Goal: Information Seeking & Learning: Learn about a topic

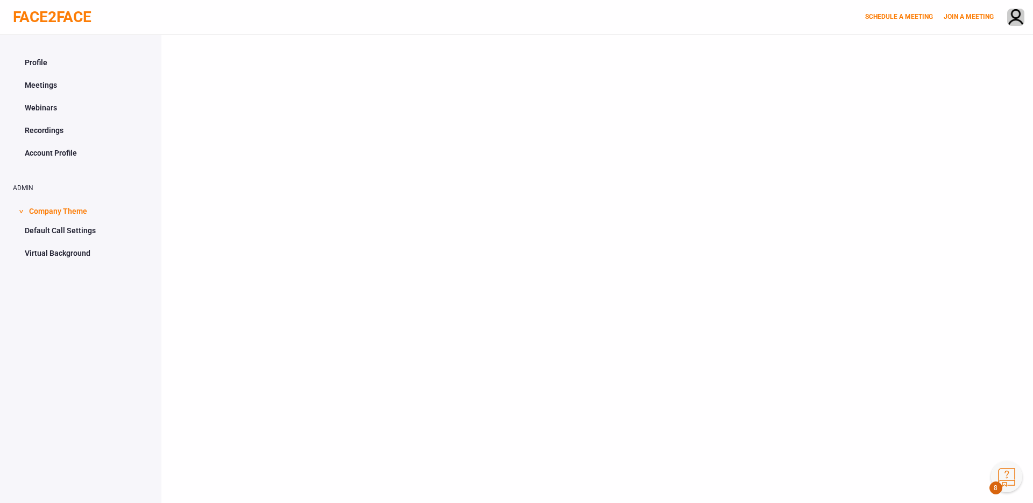
click at [994, 482] on button "Knowledge Center Bot, also known as KC Bot is an onboarding assistant that allo…" at bounding box center [1006, 476] width 31 height 31
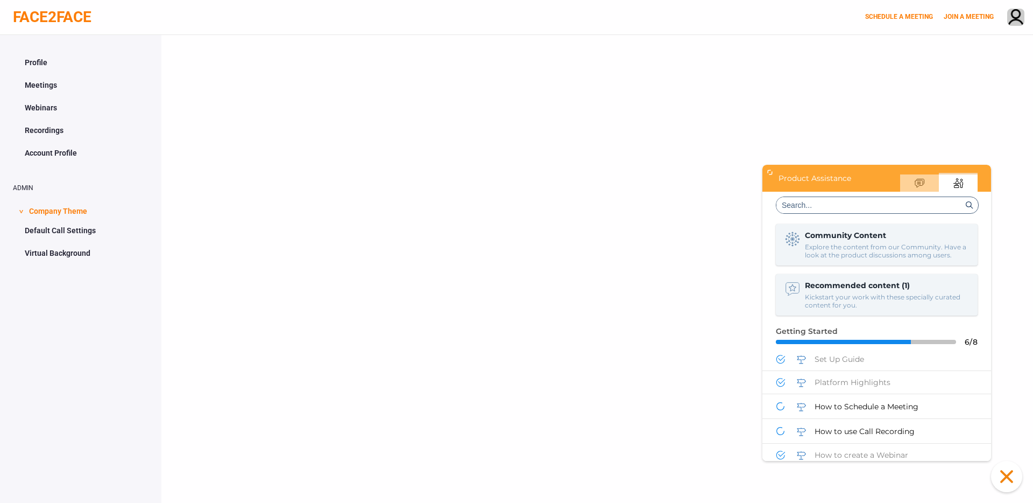
click at [1006, 469] on button "Click to close the Knowledge Center Bot window." at bounding box center [1006, 476] width 31 height 31
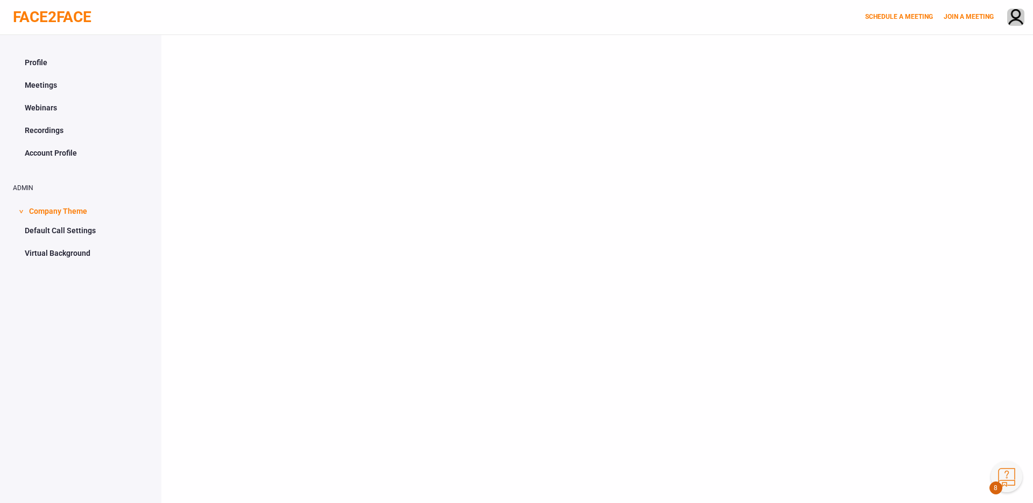
click at [1009, 475] on button "Knowledge Center Bot, also known as KC Bot is an onboarding assistant that allo…" at bounding box center [1006, 476] width 31 height 31
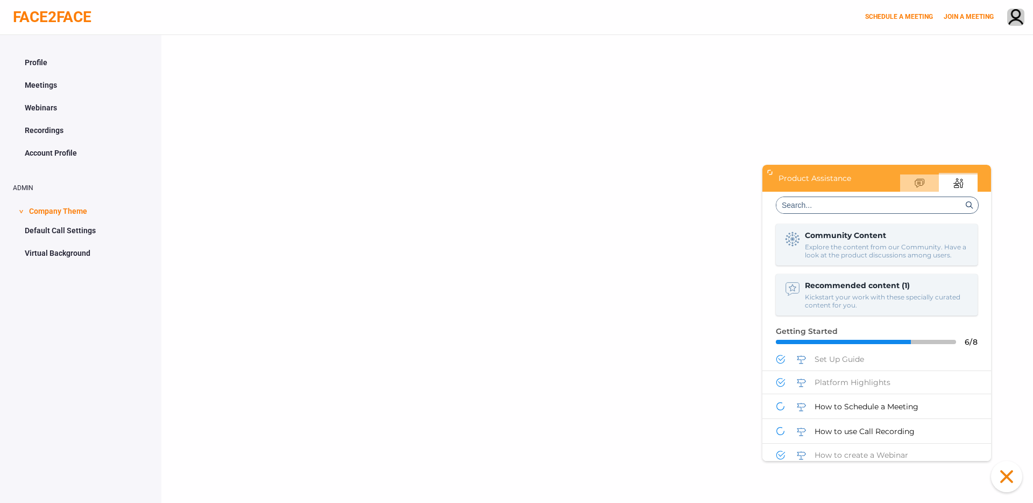
click at [869, 293] on p "Kickstart your work with these specially curated content for you." at bounding box center [887, 301] width 165 height 16
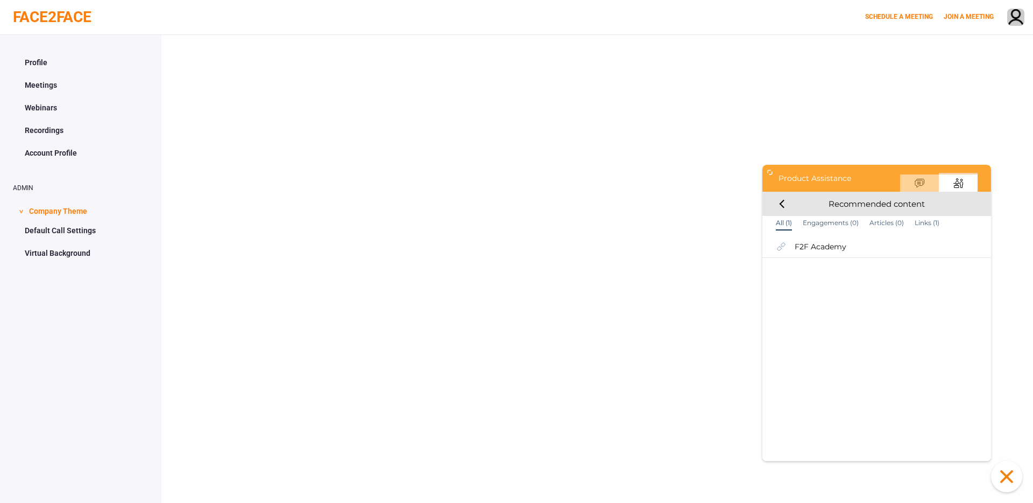
click at [779, 198] on div "Recommended content" at bounding box center [877, 204] width 229 height 24
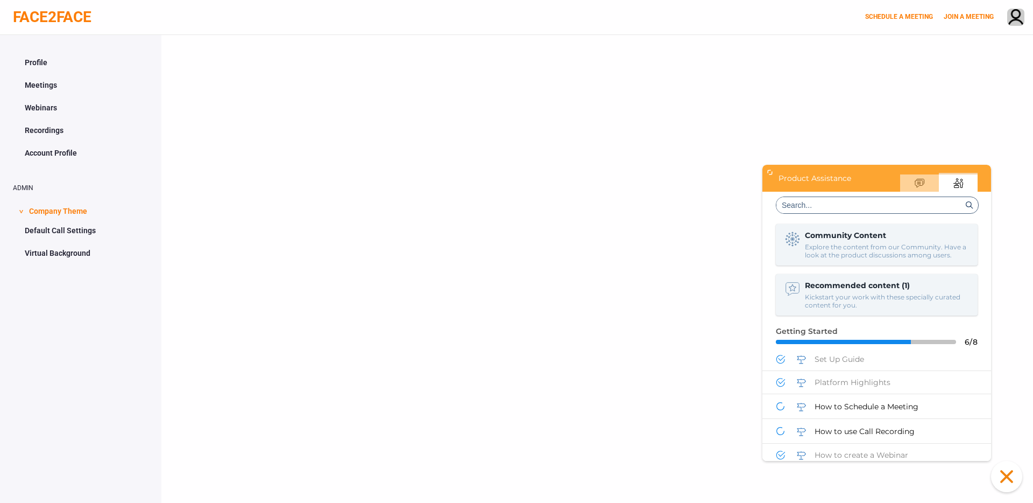
click at [907, 299] on p "Kickstart your work with these specially curated content for you." at bounding box center [887, 301] width 165 height 16
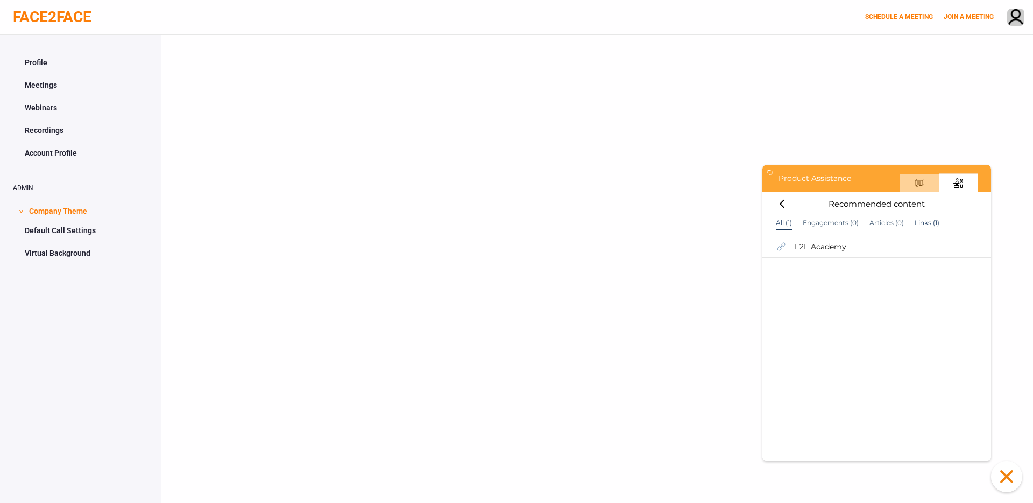
click at [931, 221] on div "Links (1)" at bounding box center [927, 222] width 25 height 9
click at [822, 246] on span "F2F Academy" at bounding box center [821, 247] width 52 height 10
click at [785, 209] on div "Recommended content" at bounding box center [877, 204] width 229 height 24
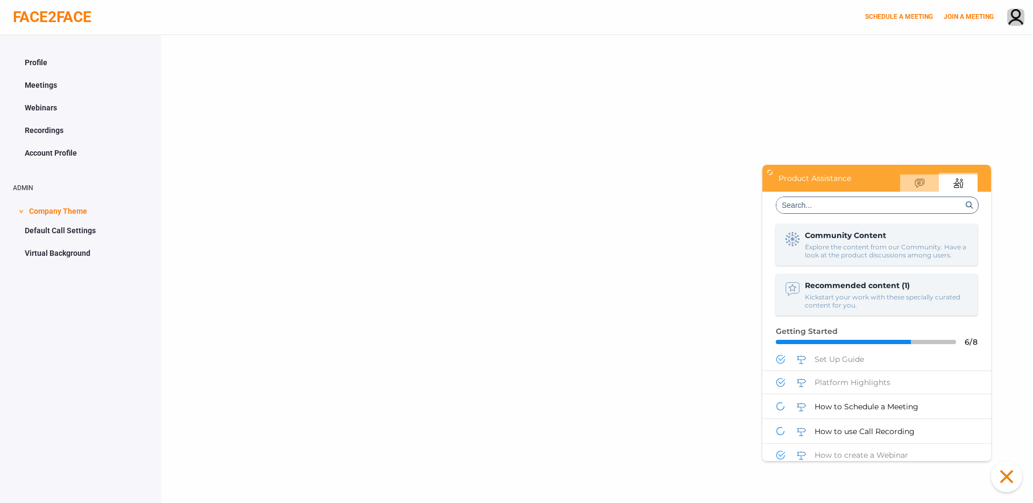
click at [1007, 483] on button "Click to close the Knowledge Center Bot window." at bounding box center [1006, 476] width 31 height 31
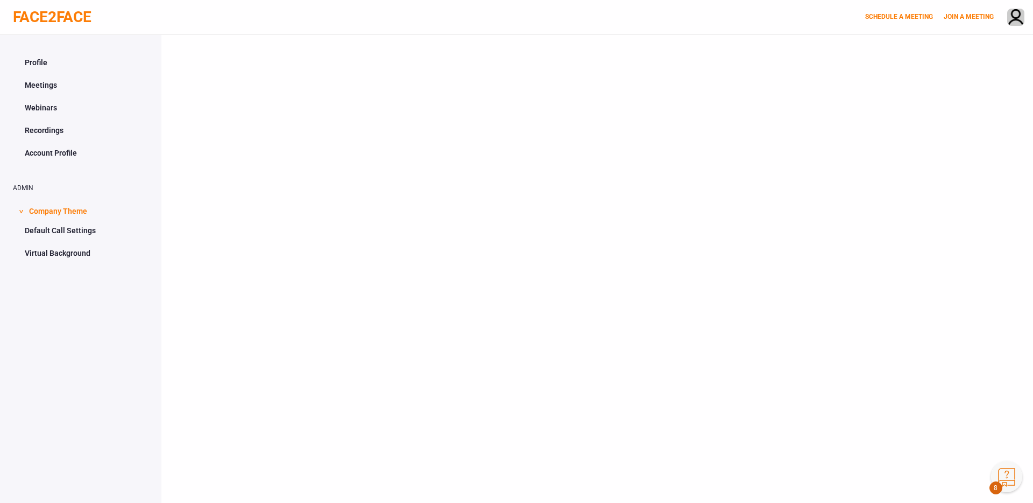
click at [1007, 483] on button "Knowledge Center Bot, also known as KC Bot is an onboarding assistant that allo…" at bounding box center [1006, 476] width 31 height 31
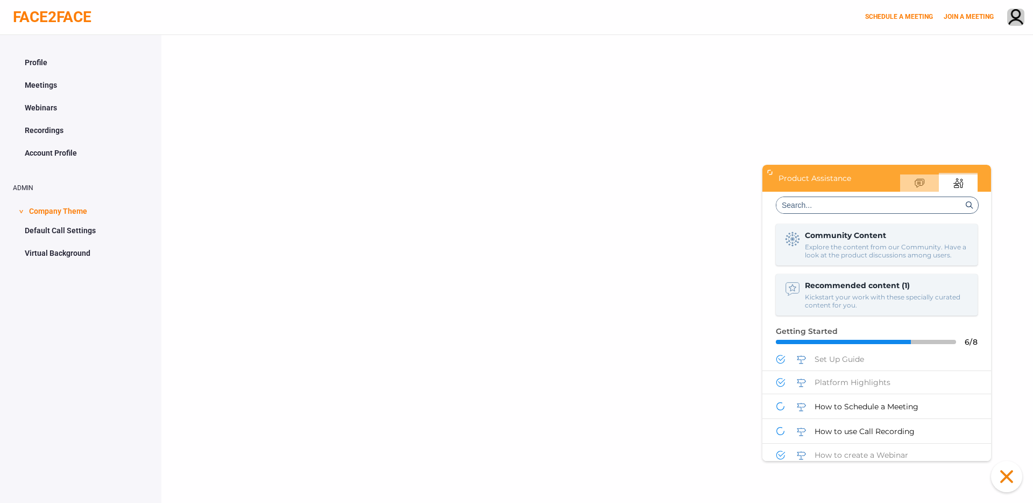
click at [875, 232] on div "Community Content" at bounding box center [887, 235] width 165 height 10
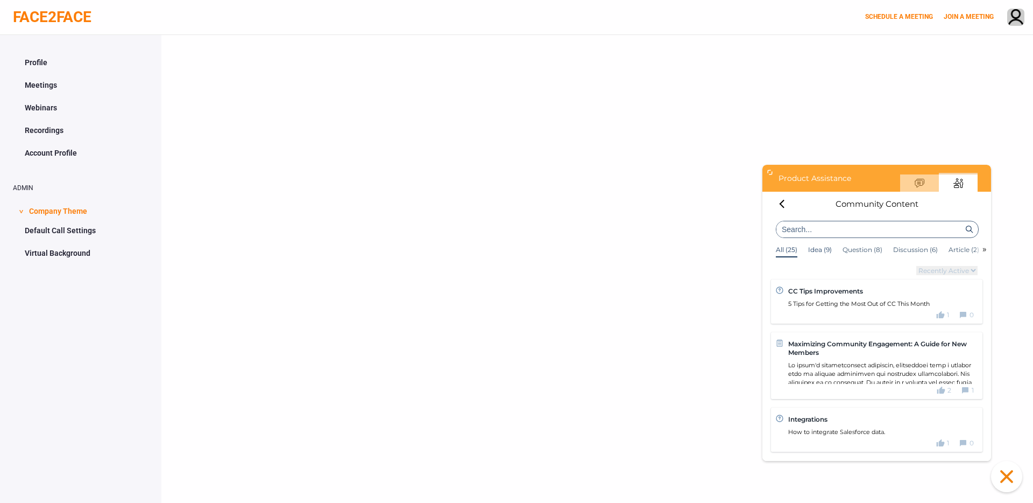
click at [814, 252] on div "Idea (9)" at bounding box center [820, 249] width 24 height 9
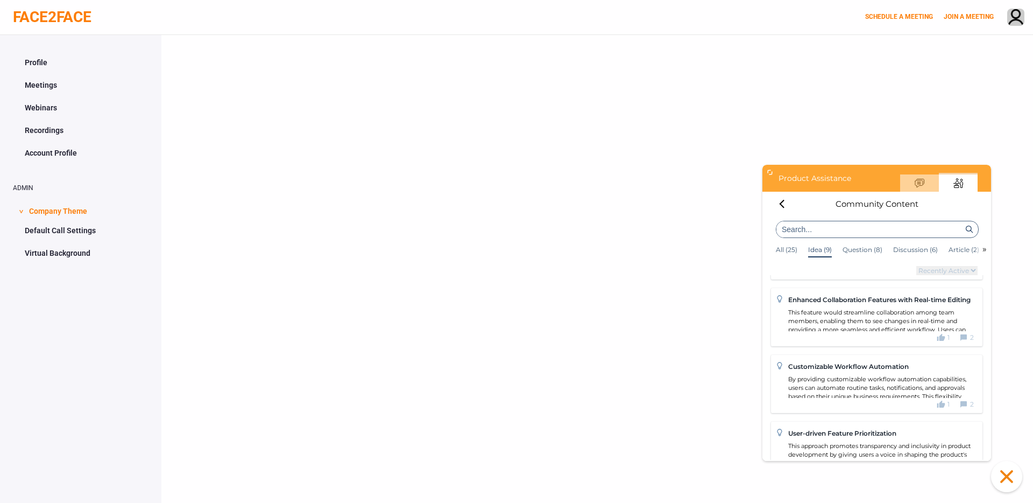
scroll to position [446, 0]
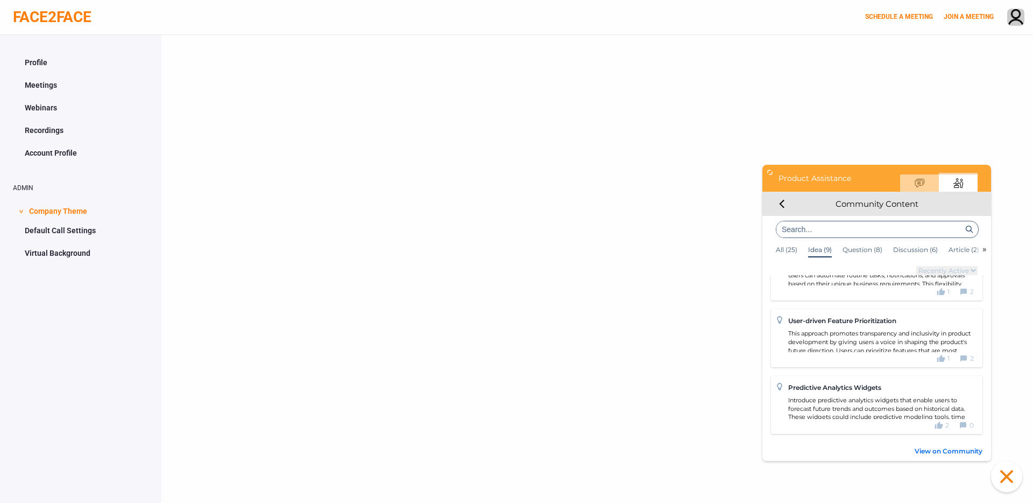
click at [786, 198] on div "Community Content" at bounding box center [877, 204] width 229 height 24
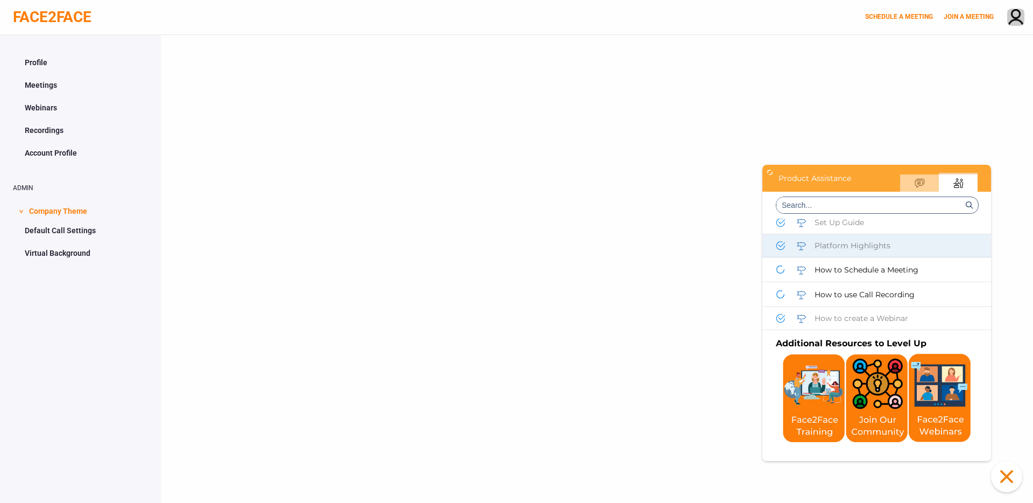
scroll to position [451, 0]
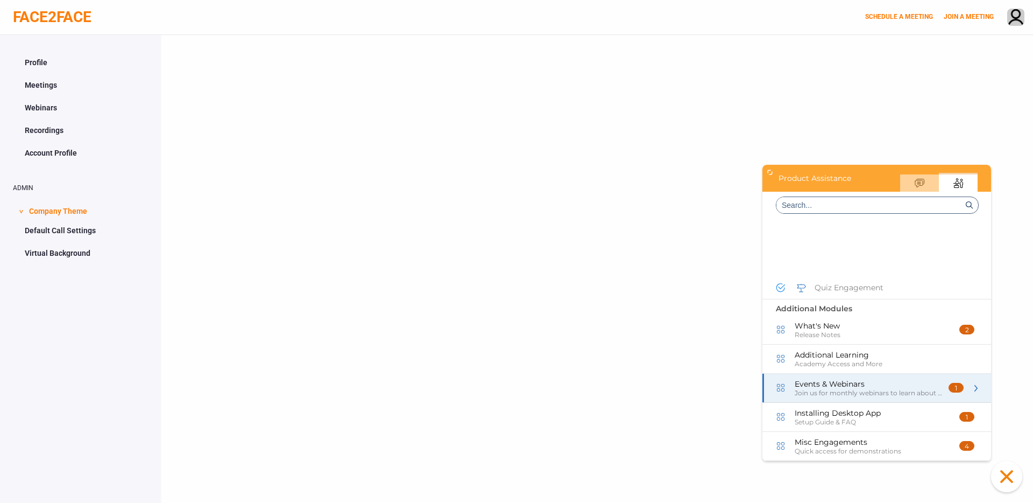
click at [839, 385] on span "Events & Webinars" at bounding box center [830, 384] width 70 height 10
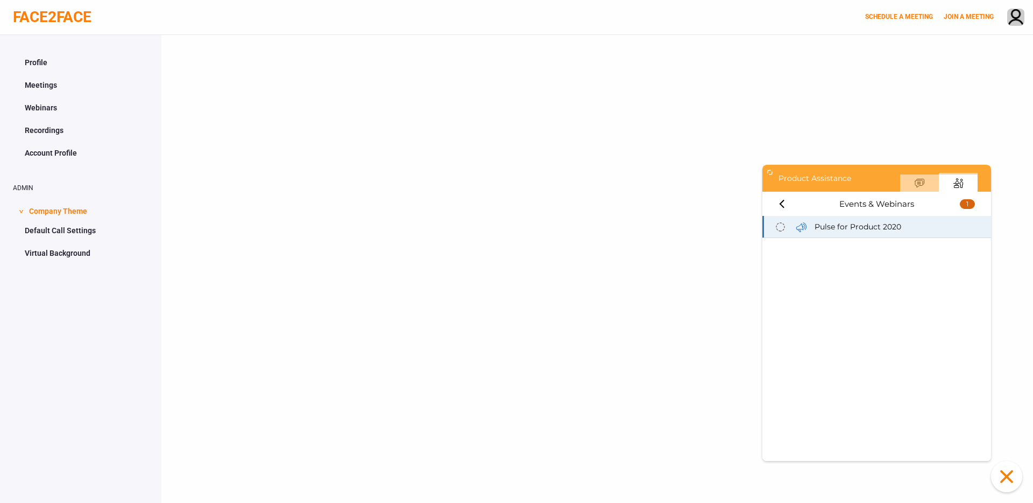
click at [850, 229] on span "Pulse for Product 2020" at bounding box center [858, 227] width 87 height 10
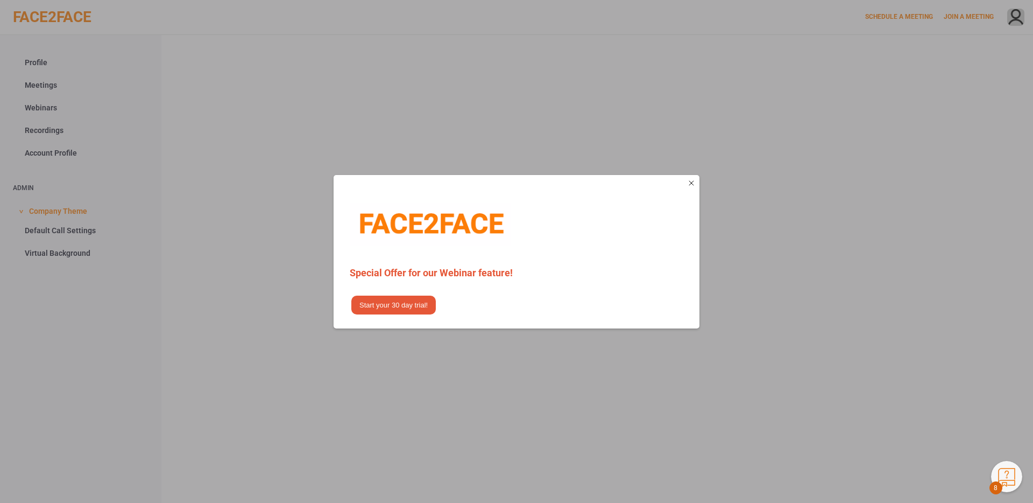
click at [407, 308] on span "Start your 30 day trial!" at bounding box center [393, 304] width 84 height 19
